Goal: Information Seeking & Learning: Understand process/instructions

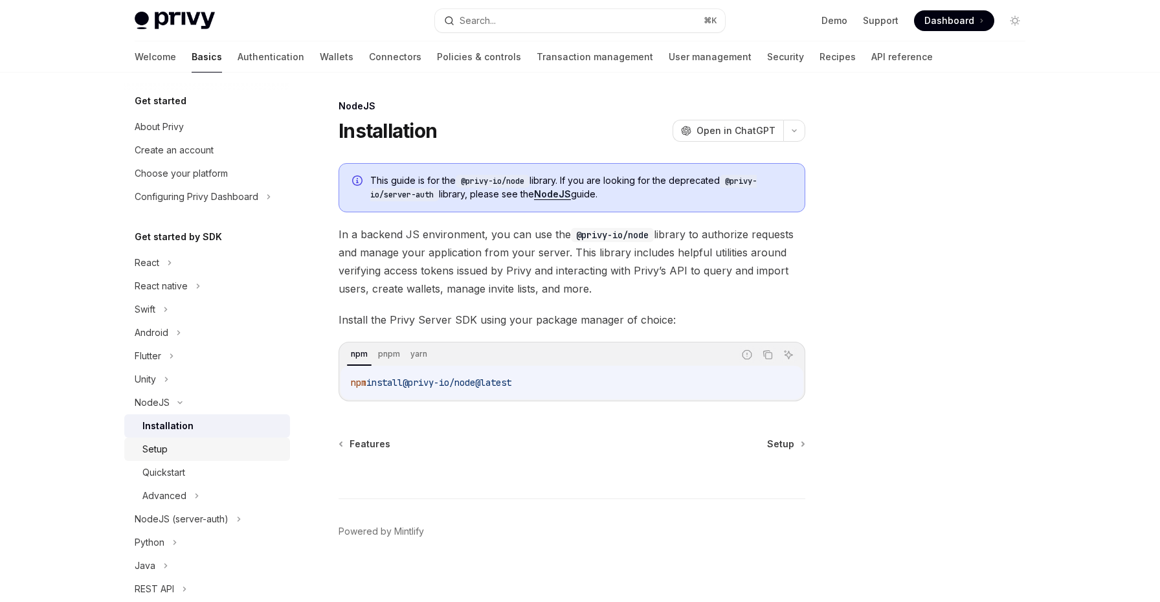
click at [237, 441] on div "Setup" at bounding box center [212, 449] width 140 height 16
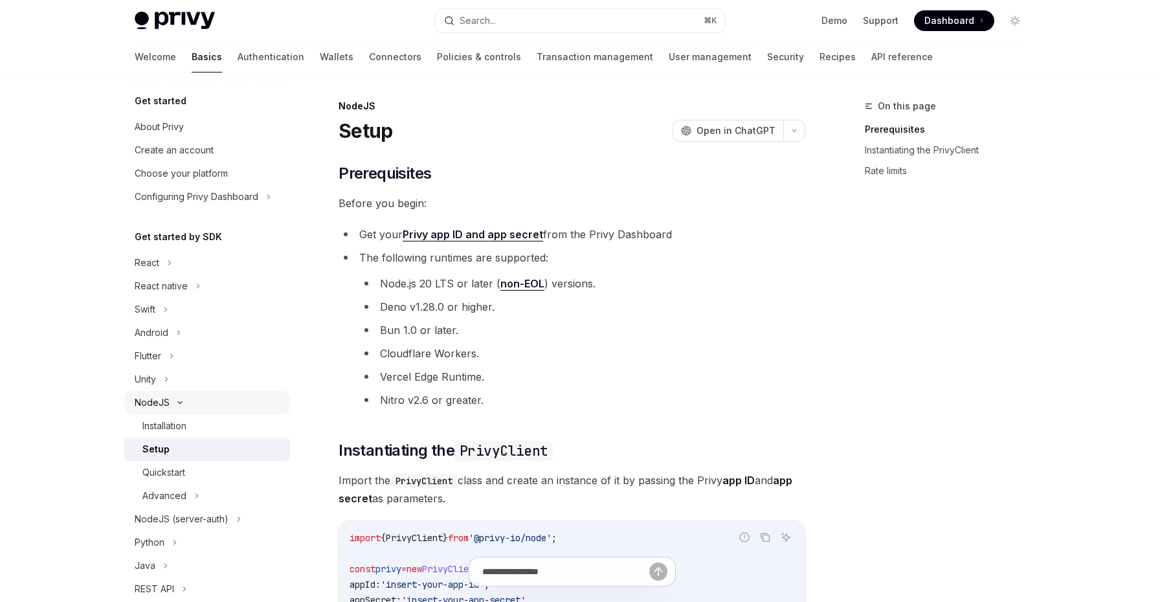
click at [184, 397] on button "NodeJS" at bounding box center [207, 402] width 166 height 23
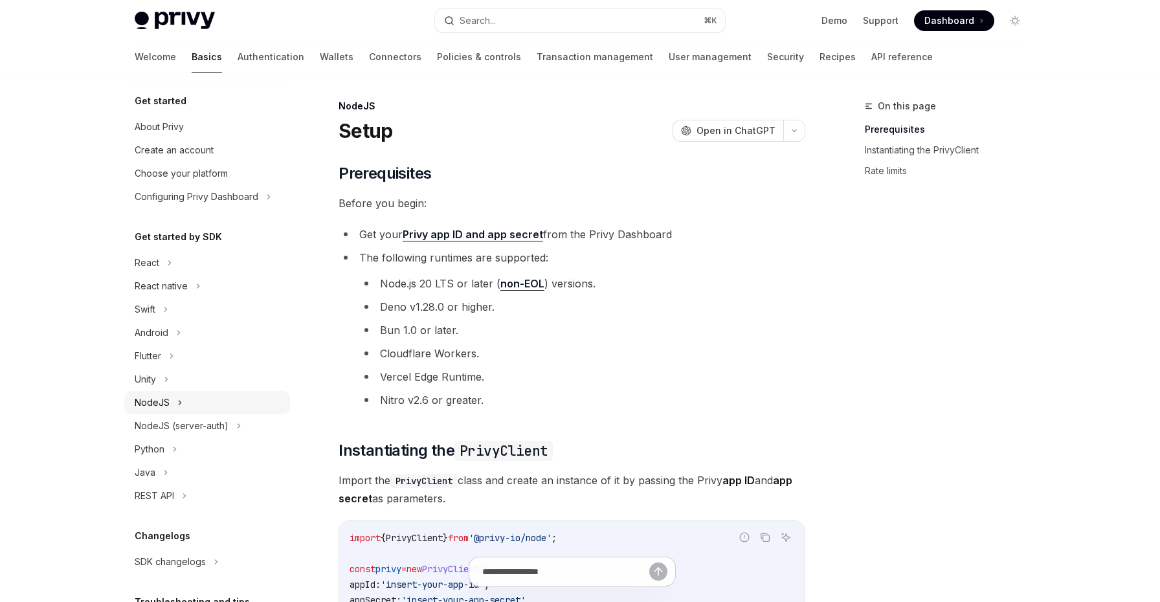
click at [221, 401] on button "NodeJS" at bounding box center [207, 402] width 166 height 23
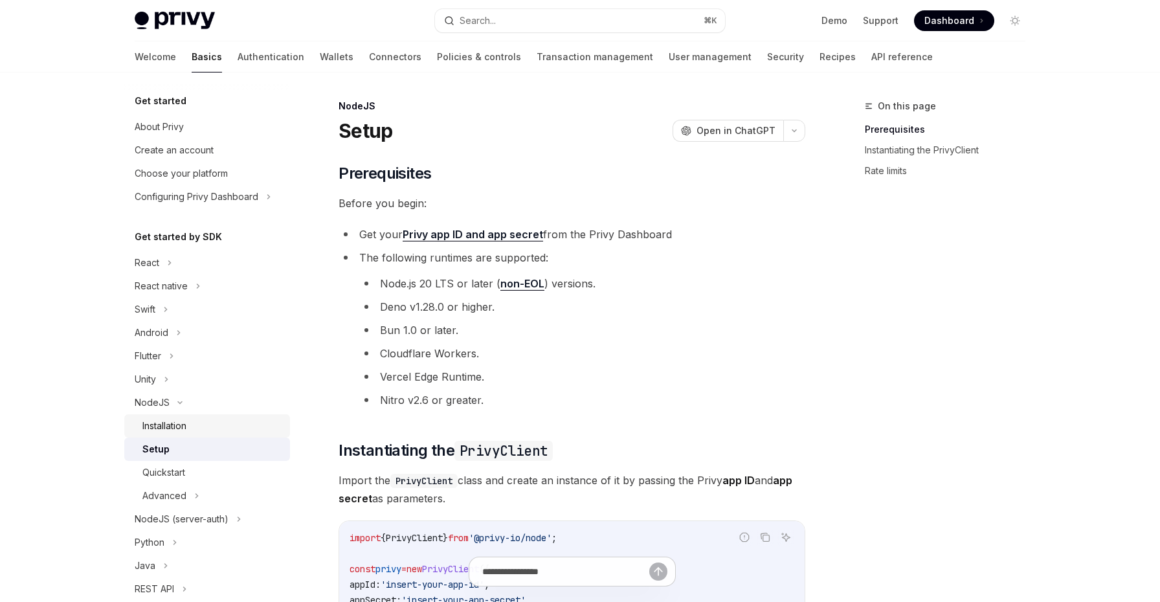
click at [206, 434] on link "Installation" at bounding box center [207, 425] width 166 height 23
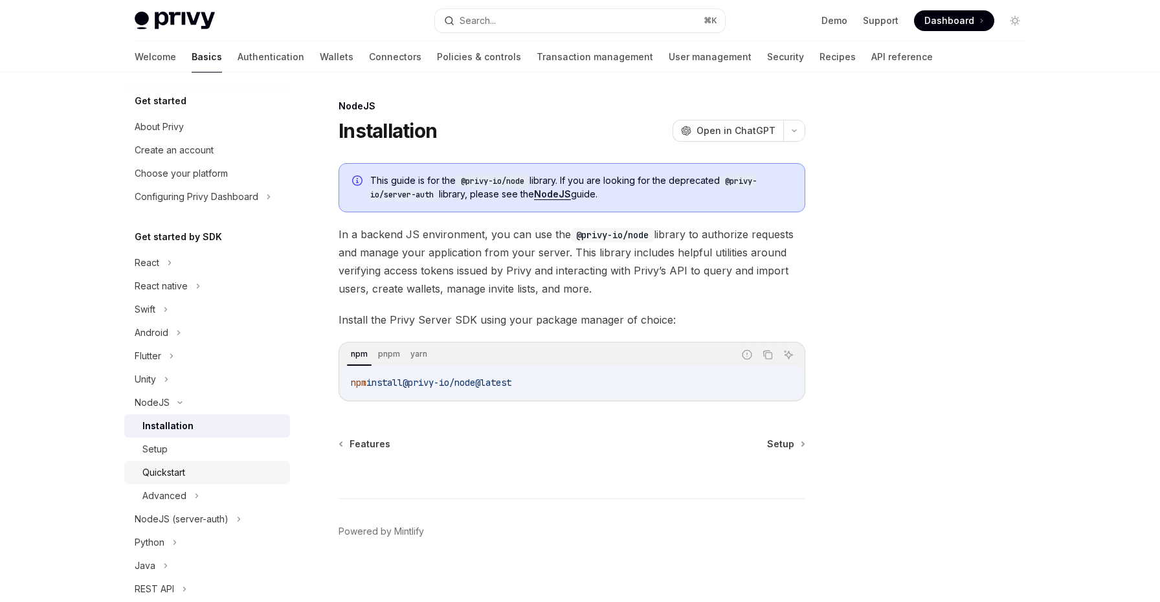
click at [182, 478] on div "Quickstart" at bounding box center [163, 473] width 43 height 16
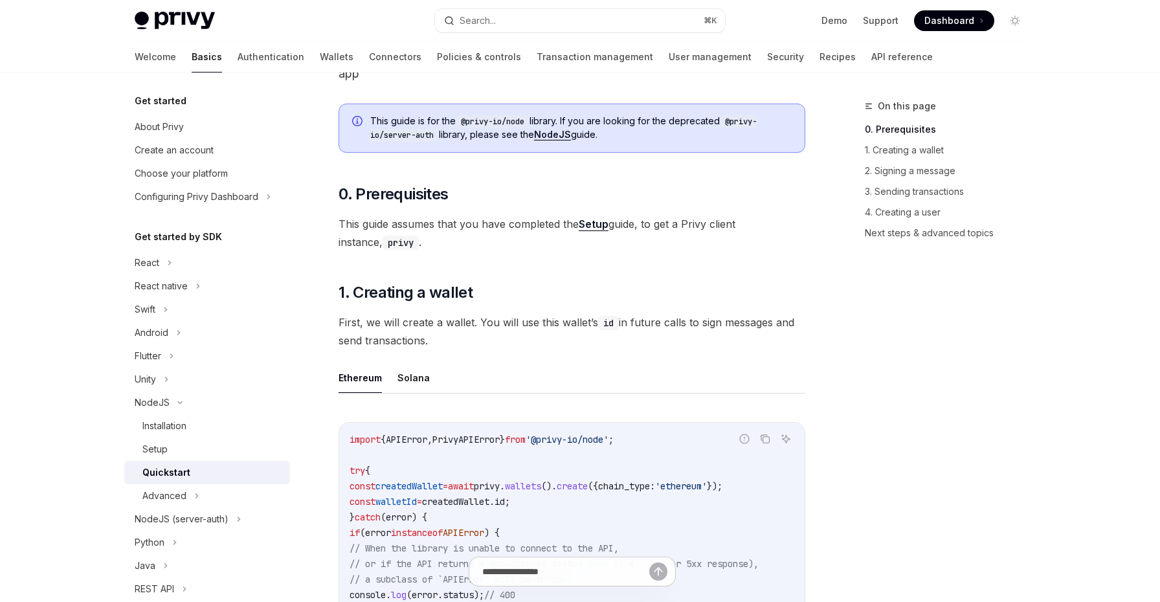
scroll to position [102, 0]
click at [890, 235] on link "Next steps & advanced topics" at bounding box center [949, 233] width 171 height 21
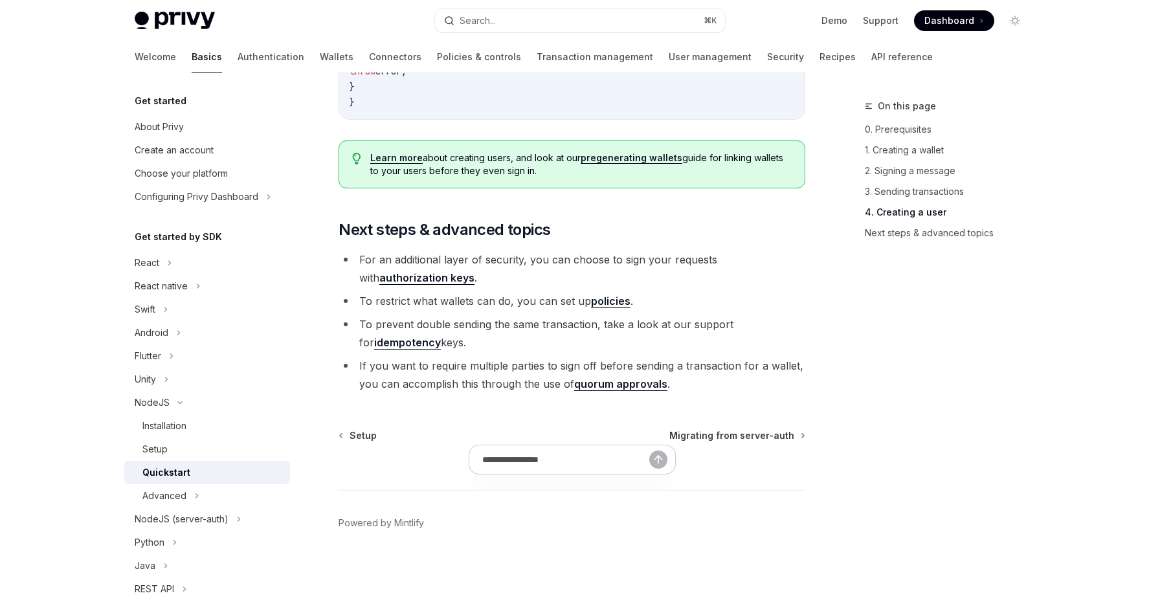
scroll to position [2648, 0]
click at [223, 527] on button "NodeJS (server-auth)" at bounding box center [207, 518] width 166 height 23
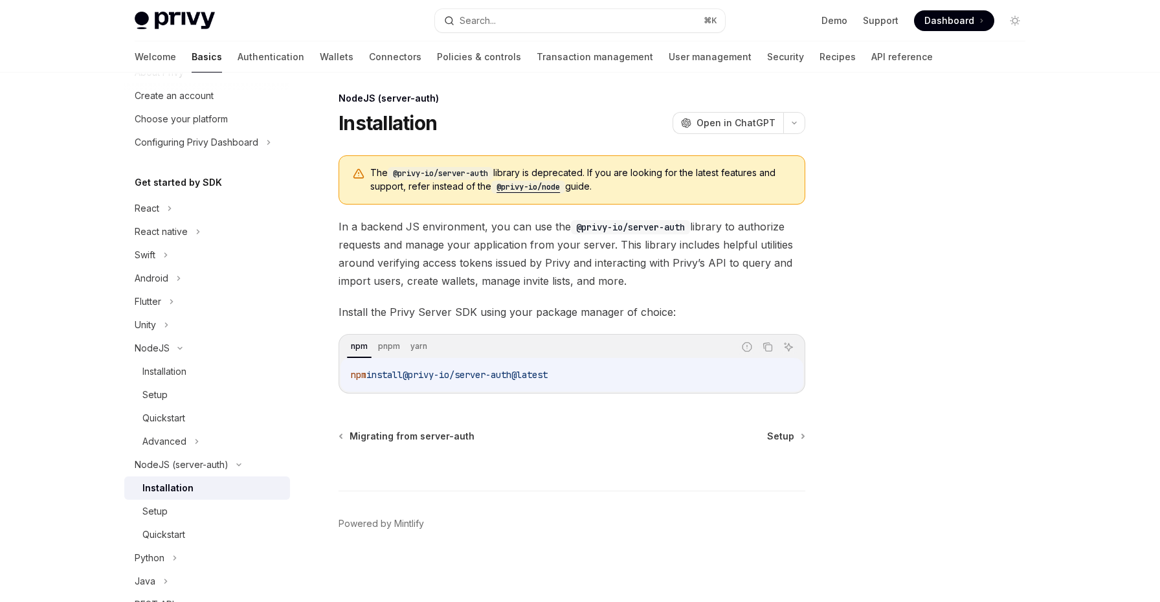
scroll to position [65, 0]
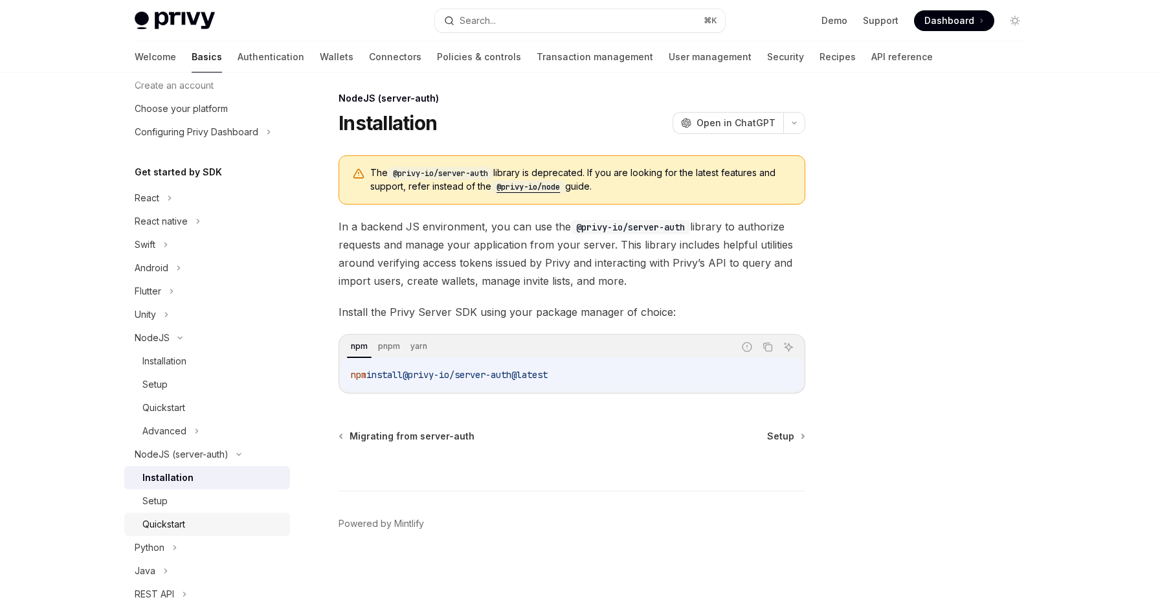
click at [197, 527] on div "Quickstart" at bounding box center [212, 524] width 140 height 16
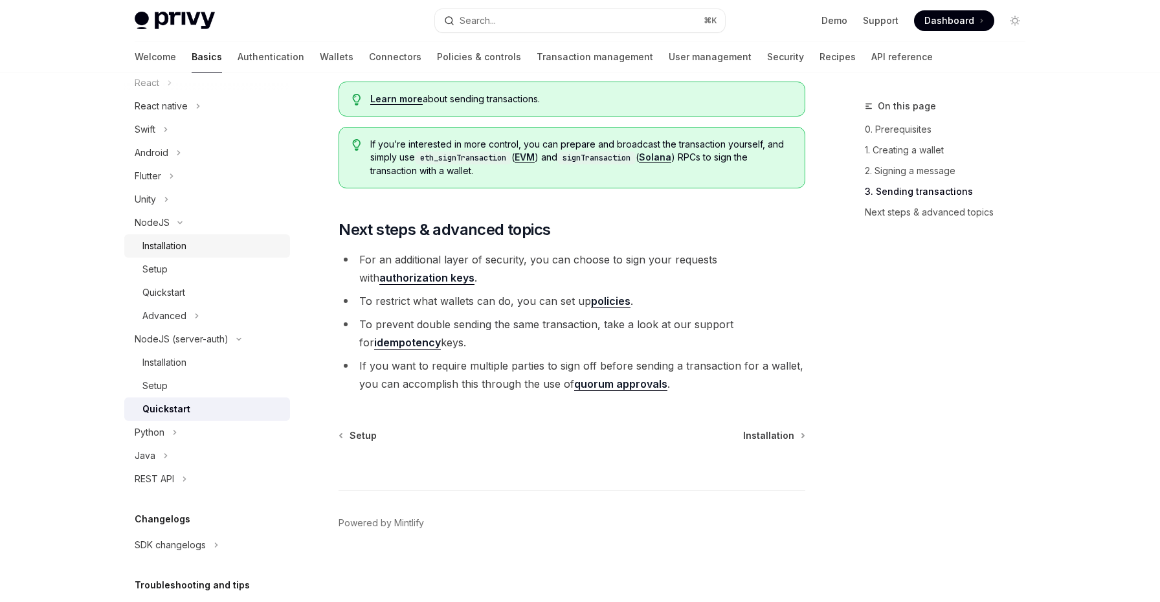
scroll to position [178, 0]
click at [214, 476] on button "REST API" at bounding box center [207, 480] width 166 height 23
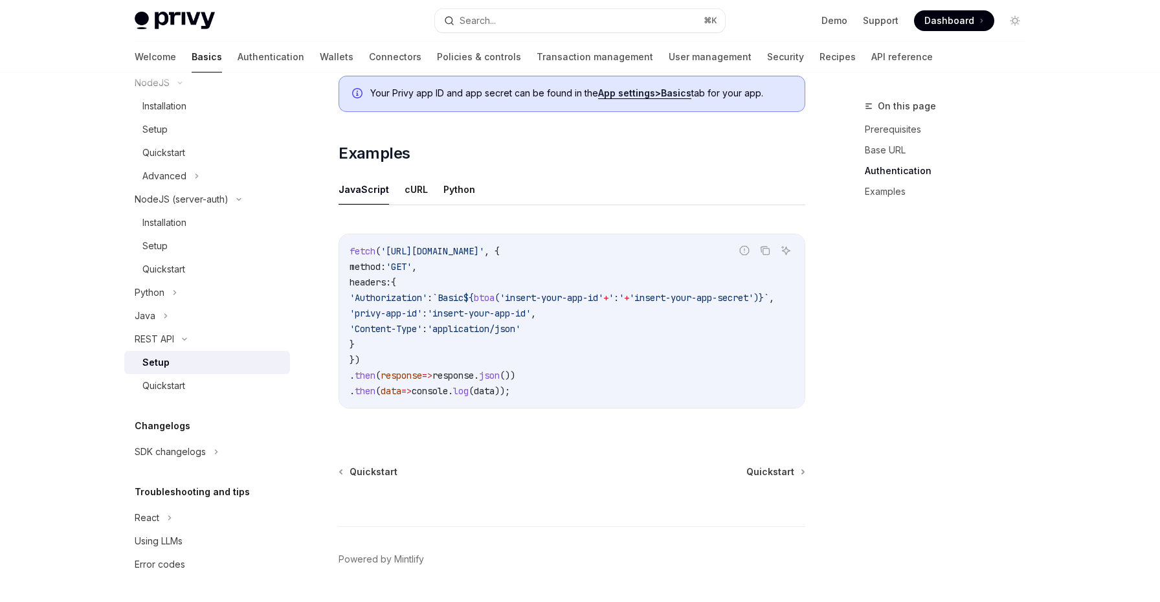
scroll to position [609, 0]
click at [208, 382] on div "Quickstart" at bounding box center [212, 386] width 140 height 16
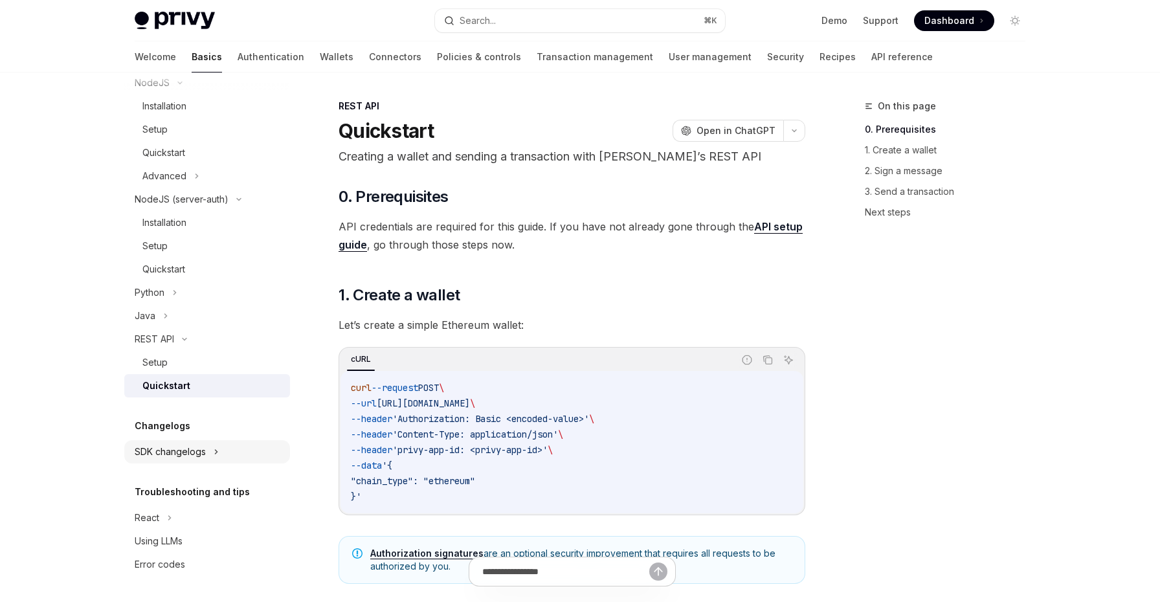
click at [199, 456] on div "SDK changelogs" at bounding box center [170, 452] width 71 height 16
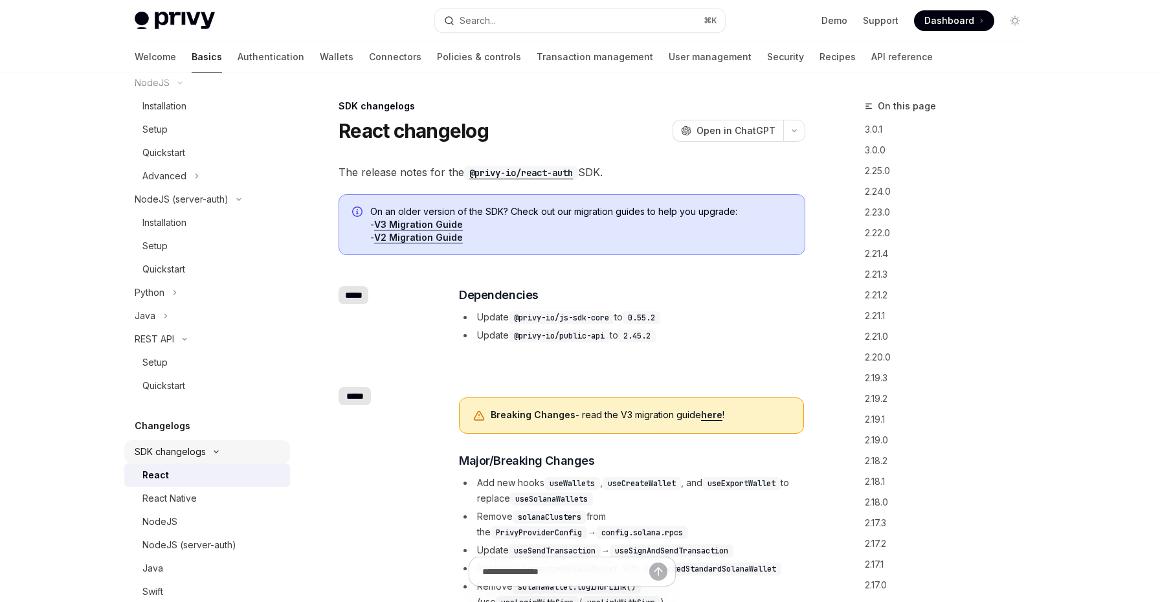
scroll to position [423, 0]
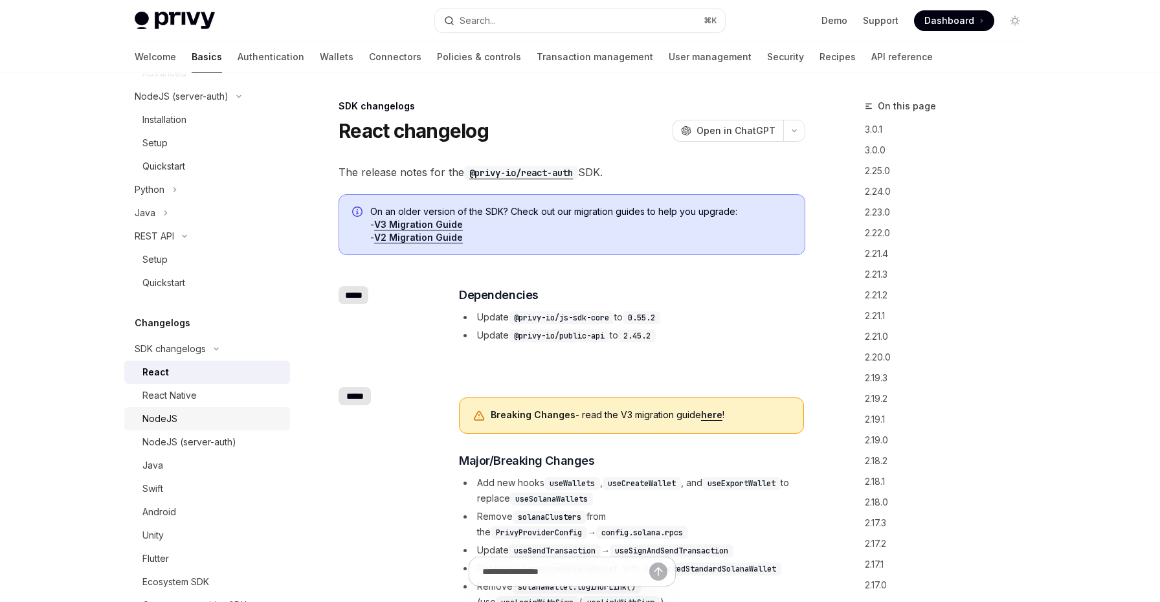
click at [195, 422] on div "NodeJS" at bounding box center [212, 419] width 140 height 16
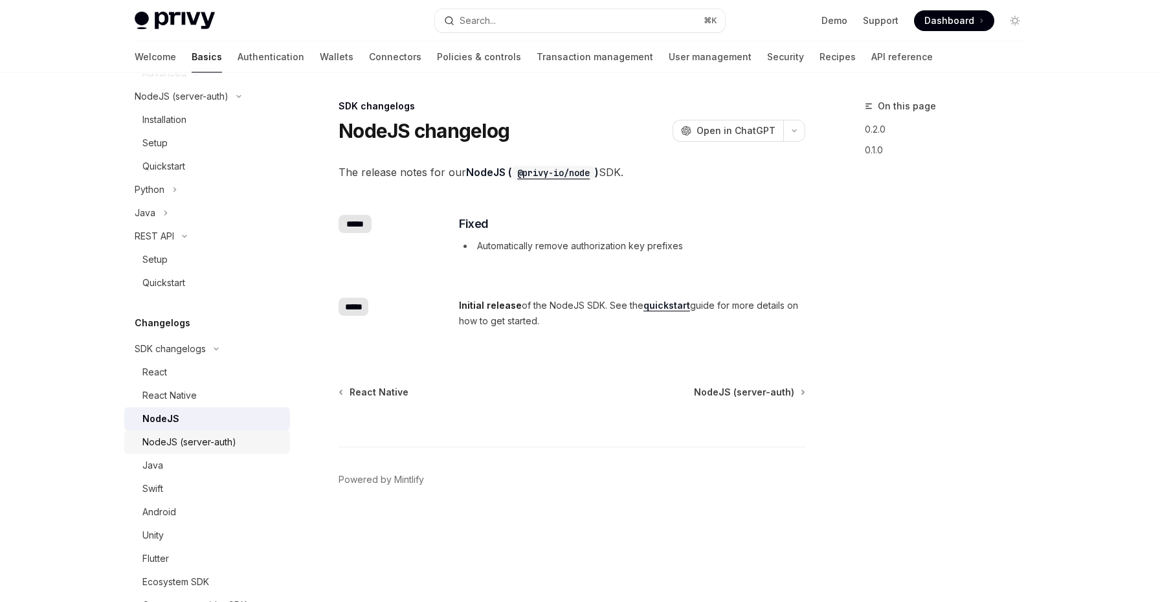
click at [222, 441] on div "NodeJS (server-auth)" at bounding box center [189, 442] width 94 height 16
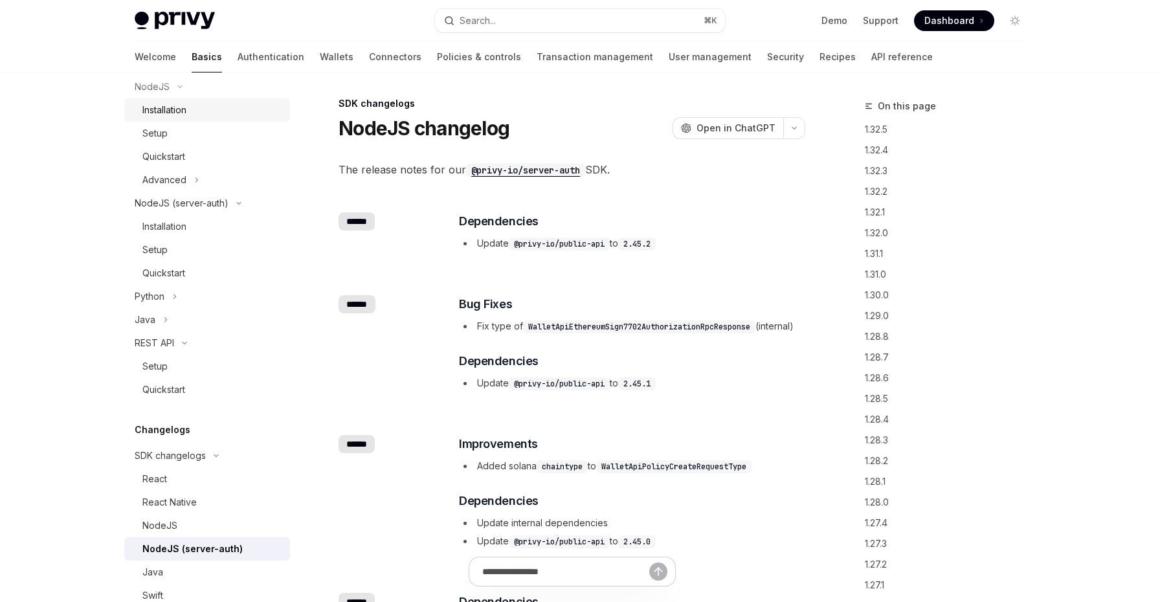
scroll to position [309, 0]
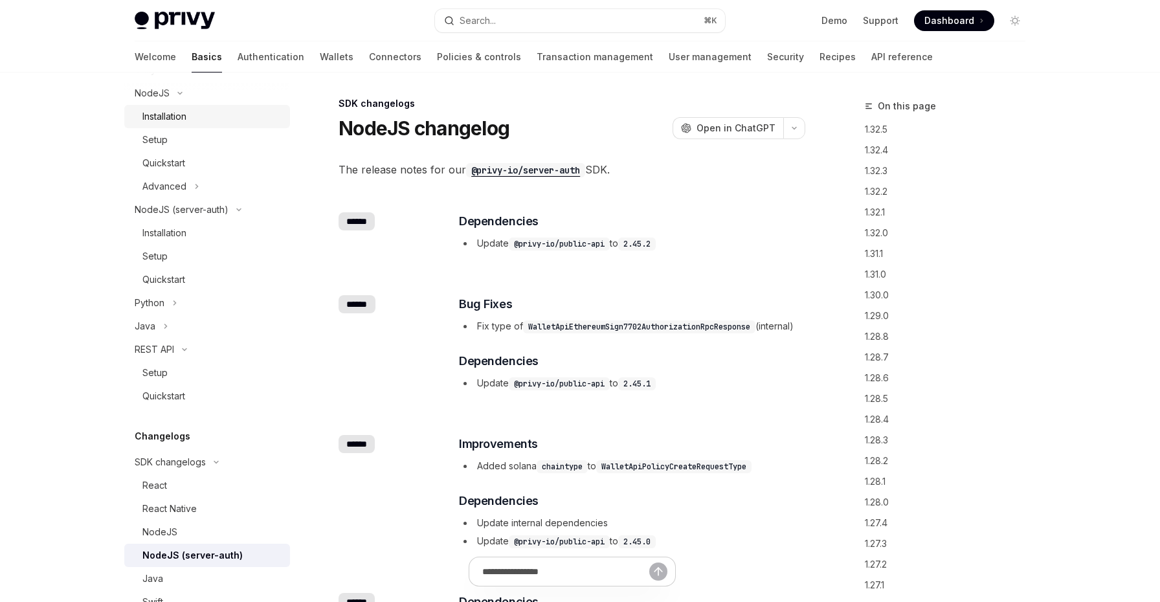
click at [202, 114] on div "Installation" at bounding box center [212, 117] width 140 height 16
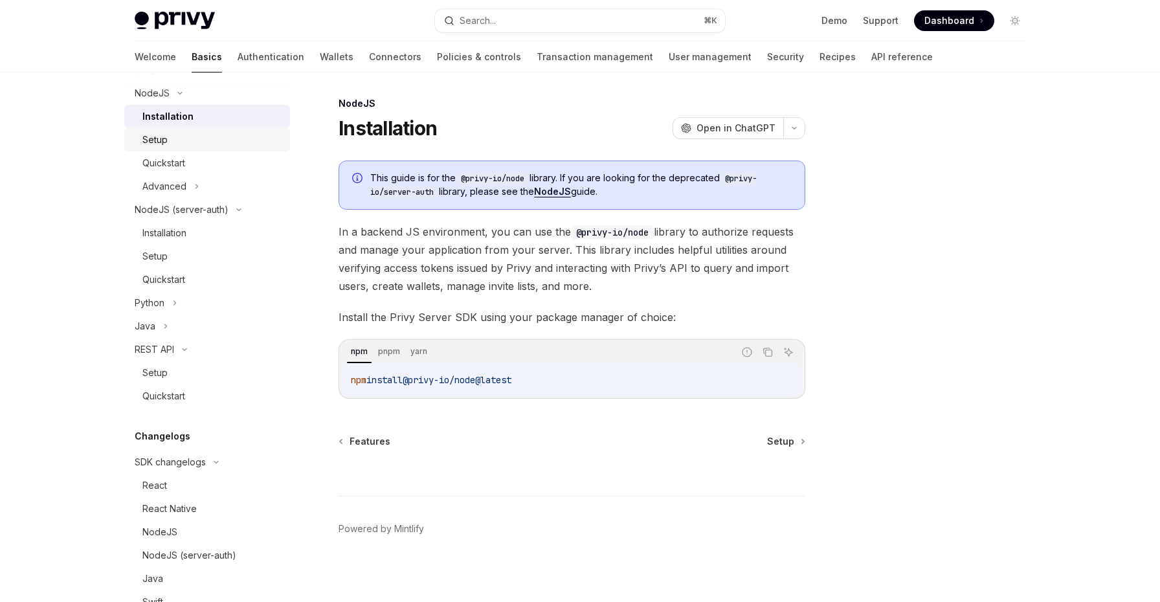
click at [219, 143] on div "Setup" at bounding box center [212, 140] width 140 height 16
type textarea "*"
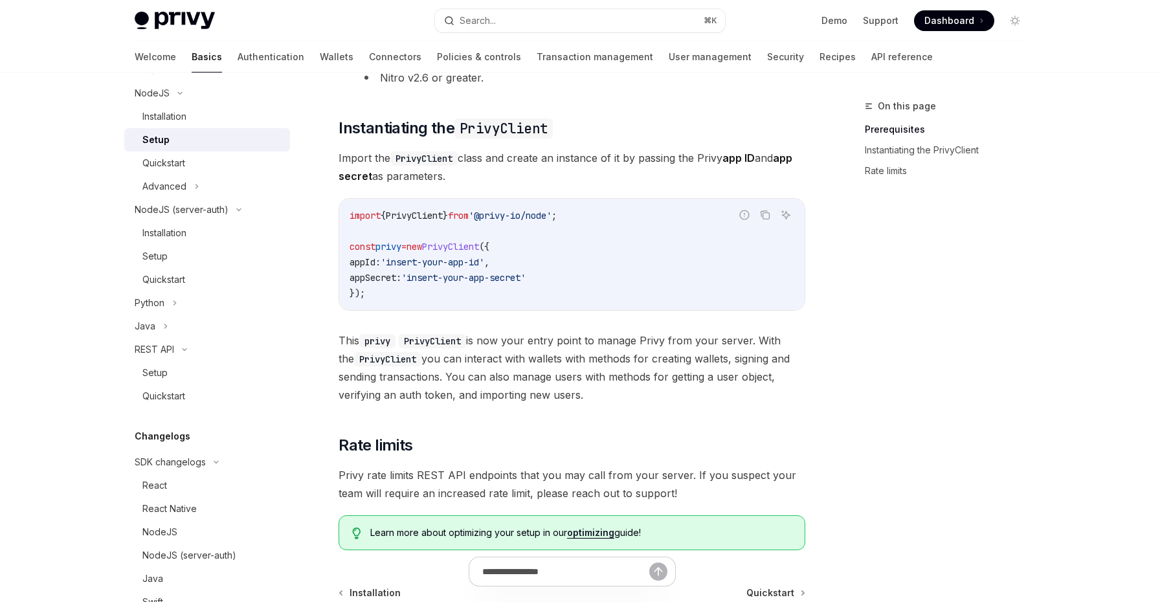
scroll to position [313, 0]
